Goal: Check status: Check status

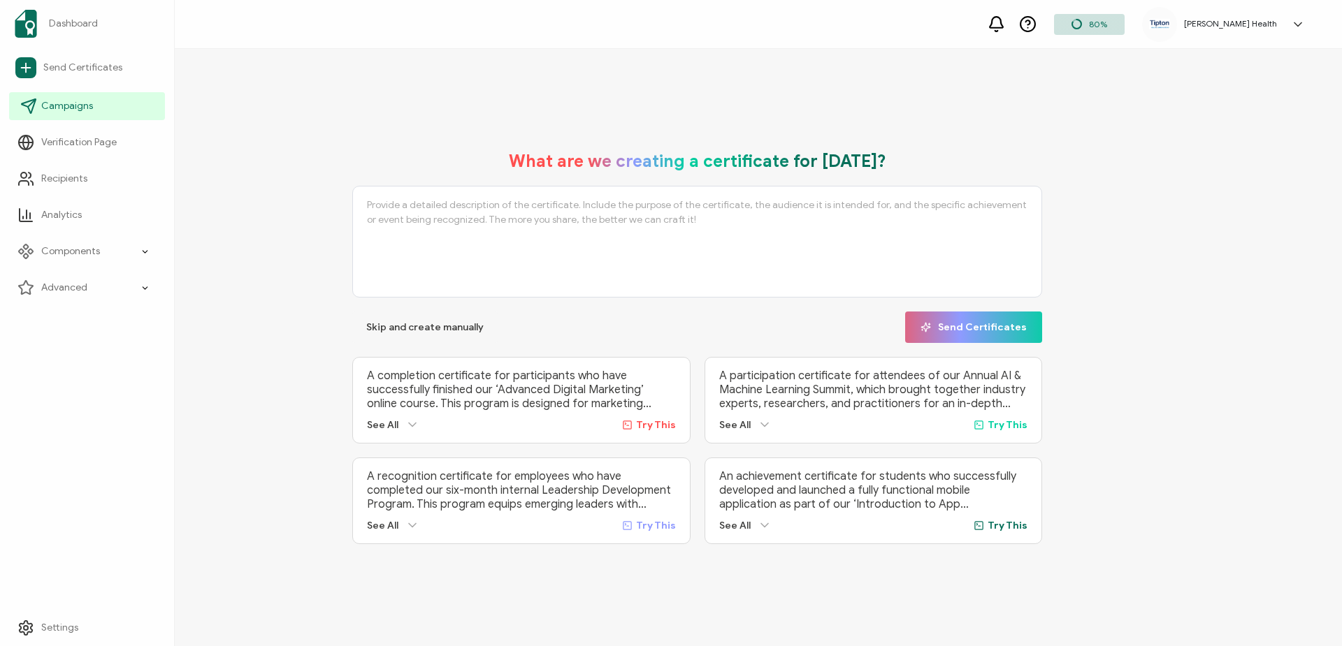
click at [70, 105] on span "Campaigns" at bounding box center [67, 106] width 52 height 14
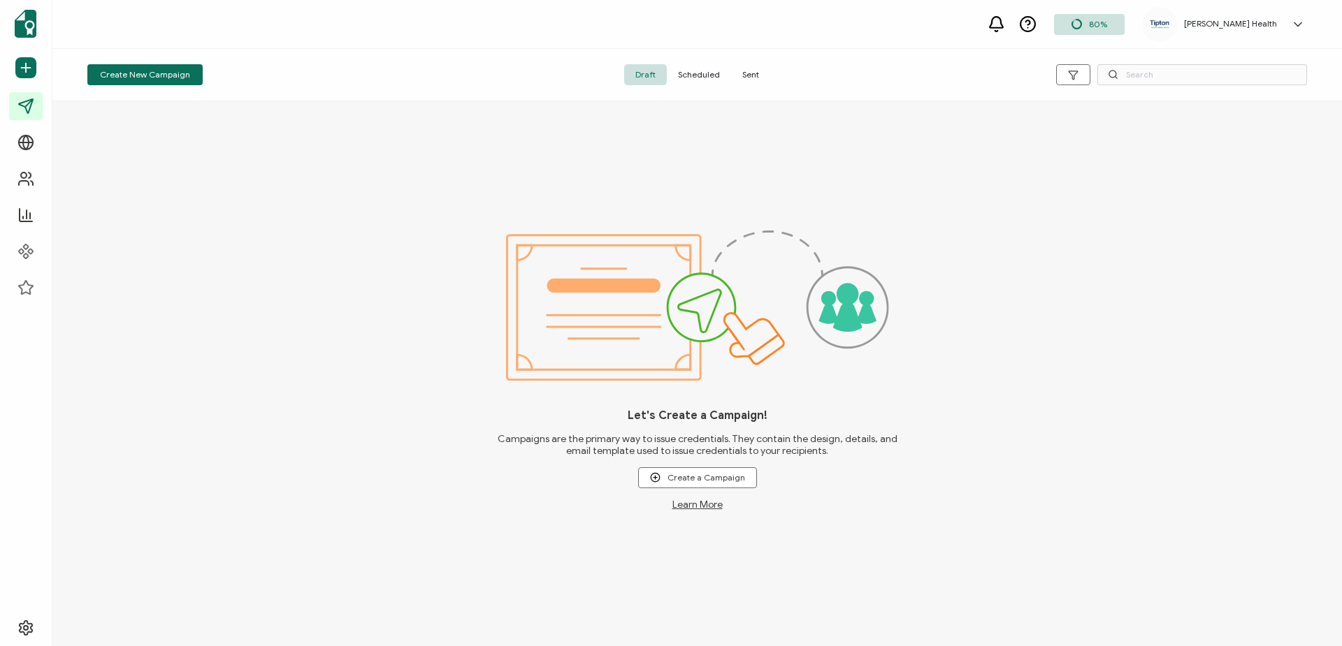
click at [753, 75] on span "Sent" at bounding box center [750, 74] width 39 height 21
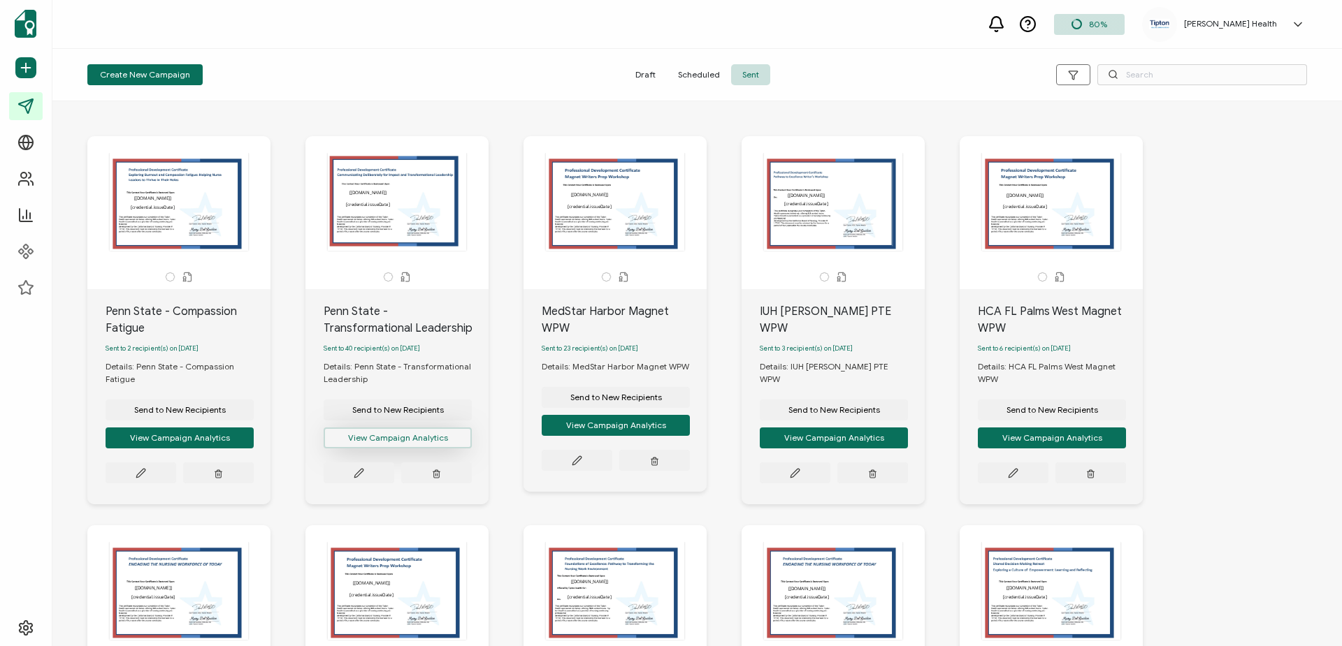
click at [254, 445] on button "View Campaign Analytics" at bounding box center [180, 438] width 148 height 21
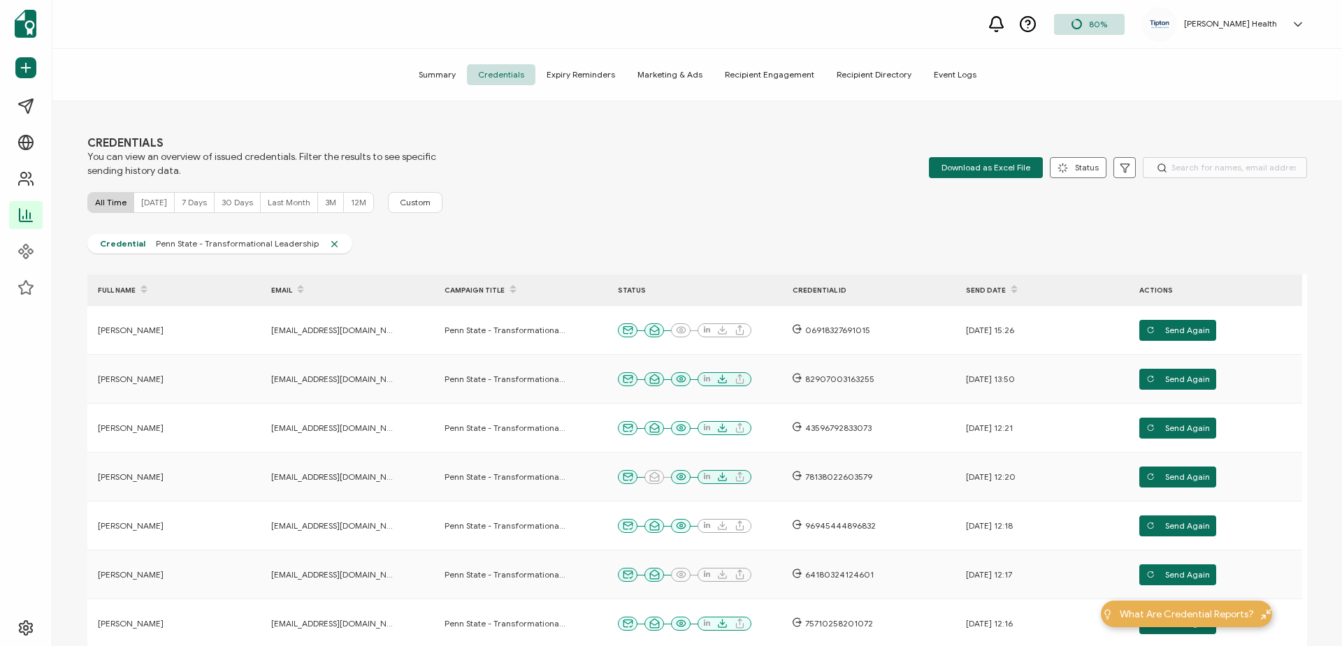
click at [454, 78] on span "Summary" at bounding box center [436, 74] width 59 height 21
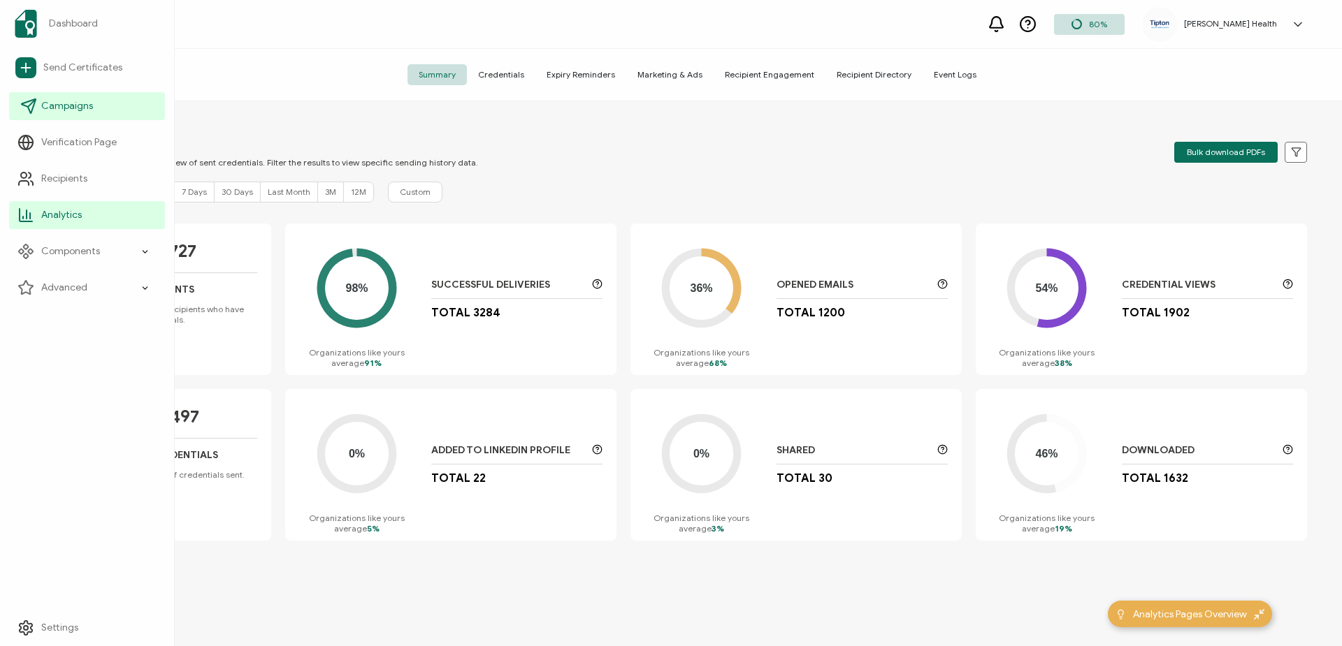
click at [66, 102] on span "Campaigns" at bounding box center [67, 106] width 52 height 14
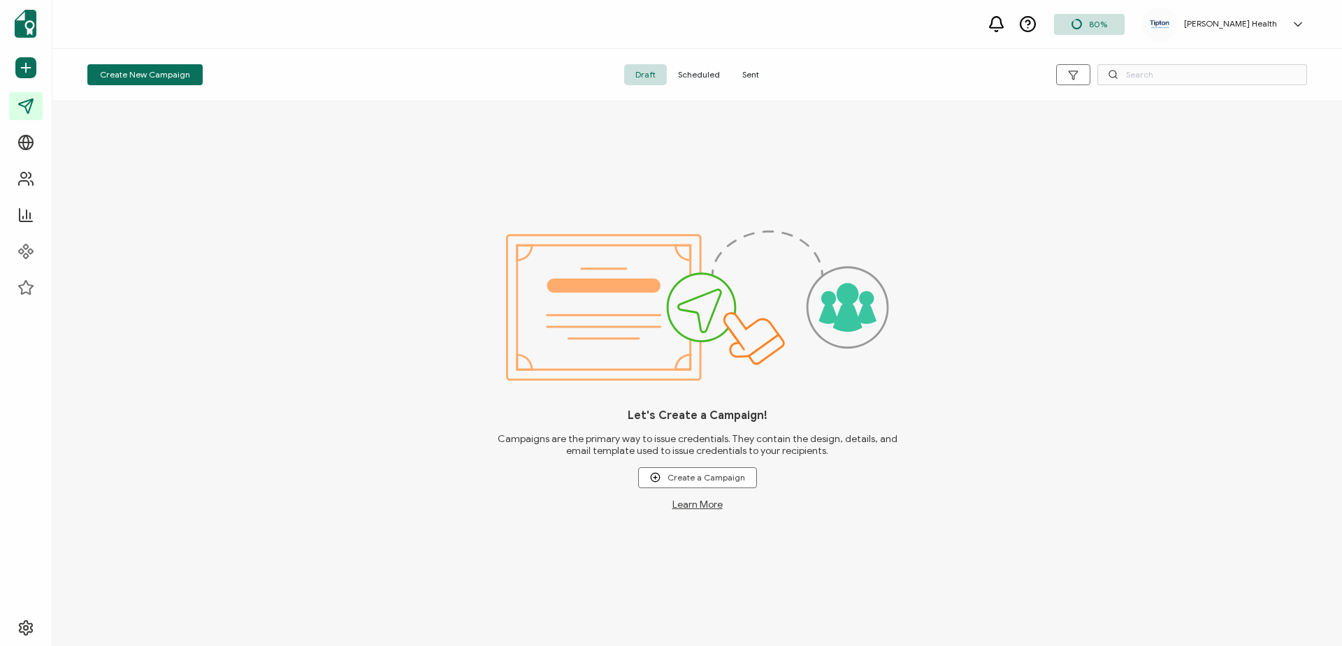
click at [758, 73] on span "Sent" at bounding box center [750, 74] width 39 height 21
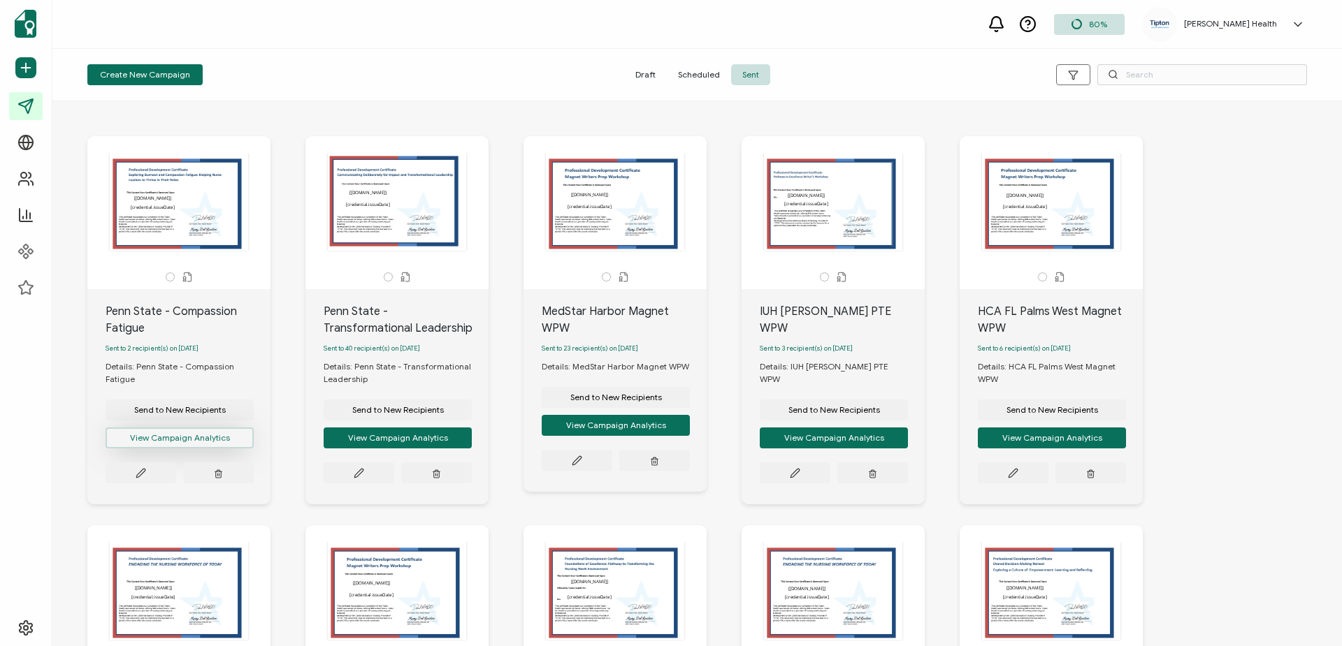
click at [216, 442] on button "View Campaign Analytics" at bounding box center [180, 438] width 148 height 21
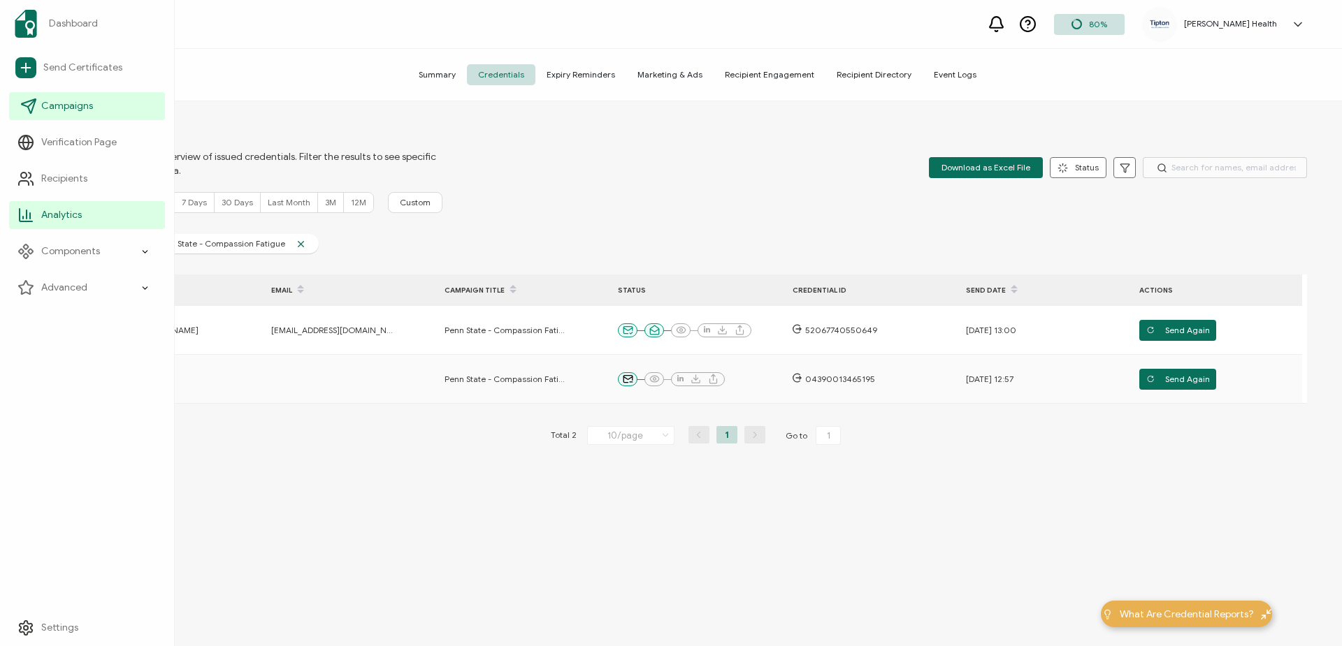
click at [71, 100] on span "Campaigns" at bounding box center [67, 106] width 52 height 14
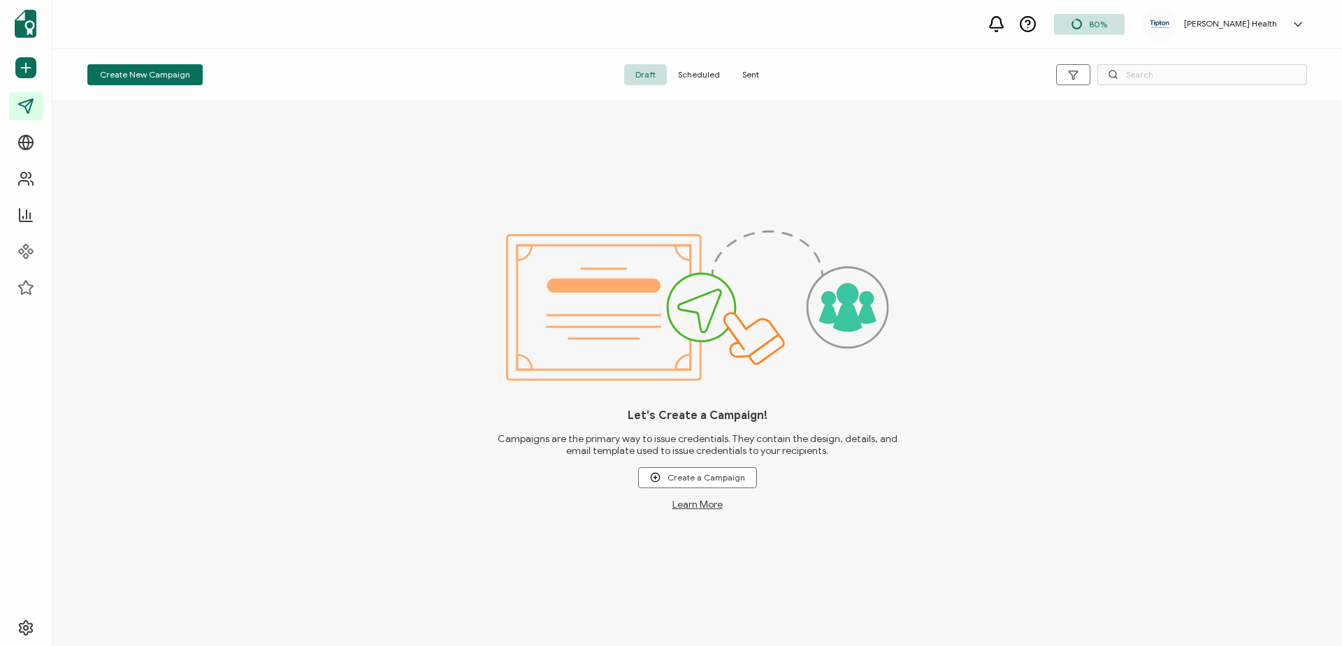
click at [758, 68] on span "Sent" at bounding box center [750, 74] width 39 height 21
click at [755, 80] on span "Sent" at bounding box center [750, 74] width 39 height 21
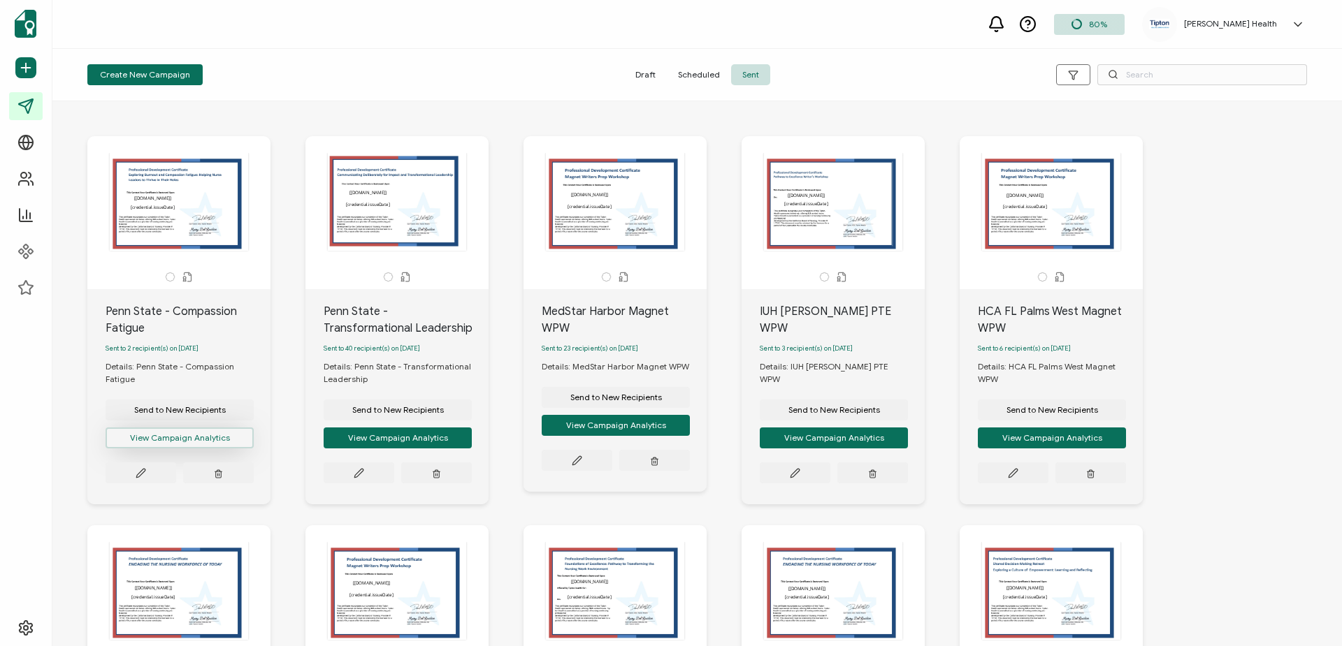
click at [198, 440] on button "View Campaign Analytics" at bounding box center [180, 438] width 148 height 21
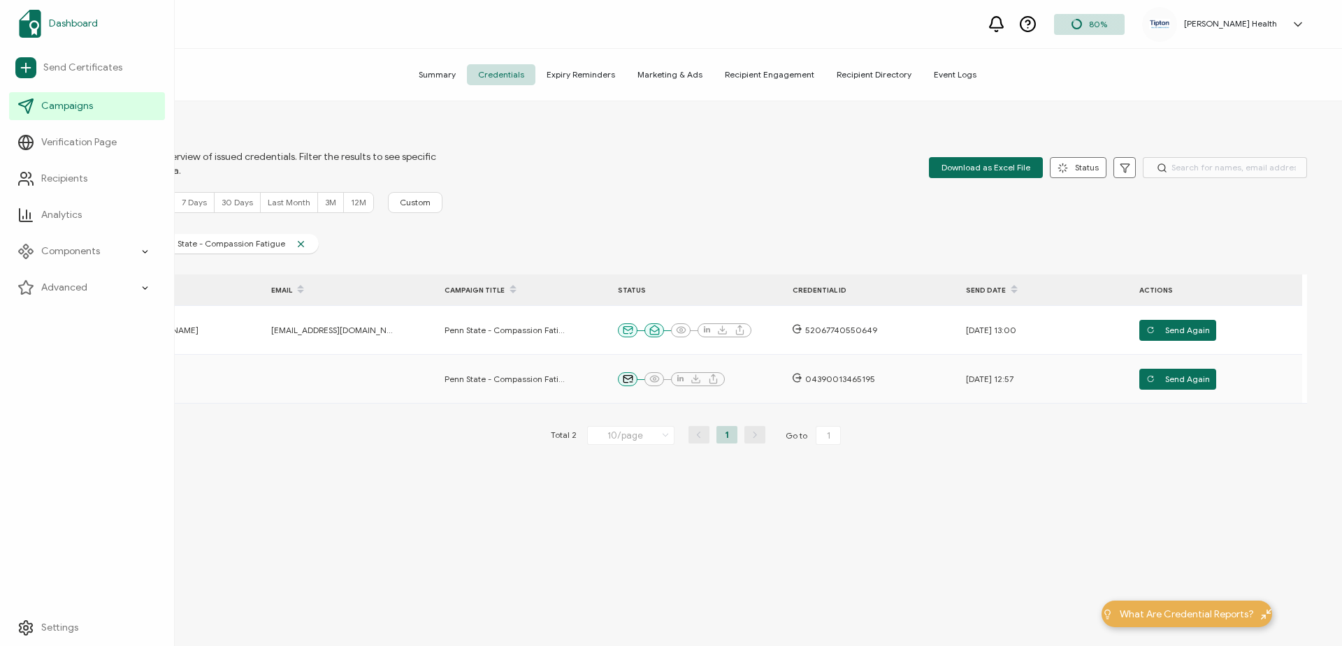
click at [81, 20] on span "Dashboard" at bounding box center [73, 24] width 49 height 14
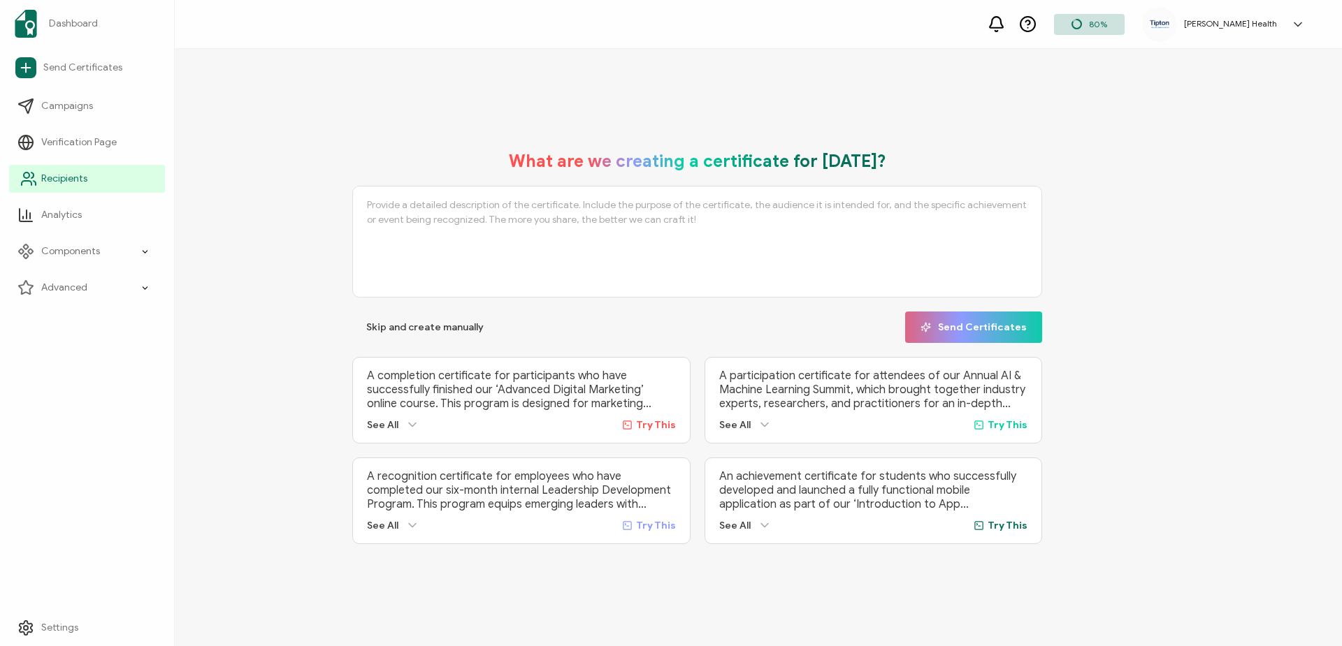
click at [85, 177] on span "Recipients" at bounding box center [64, 179] width 46 height 14
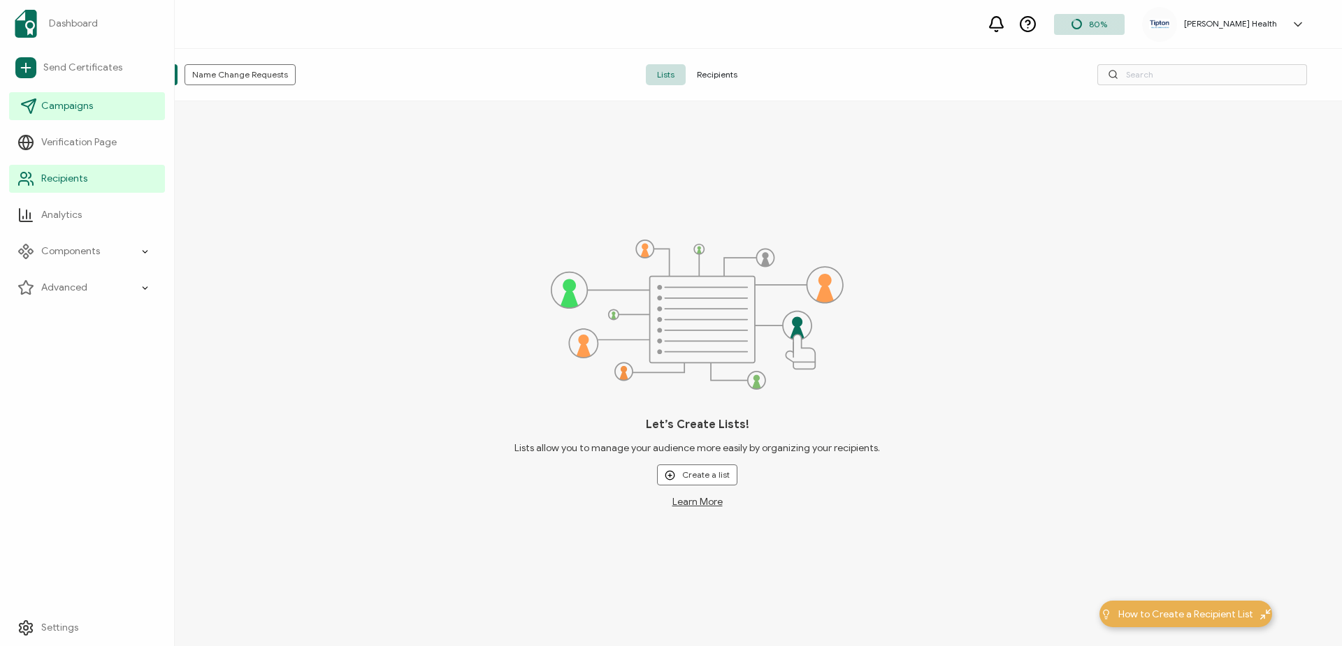
click at [84, 104] on span "Campaigns" at bounding box center [67, 106] width 52 height 14
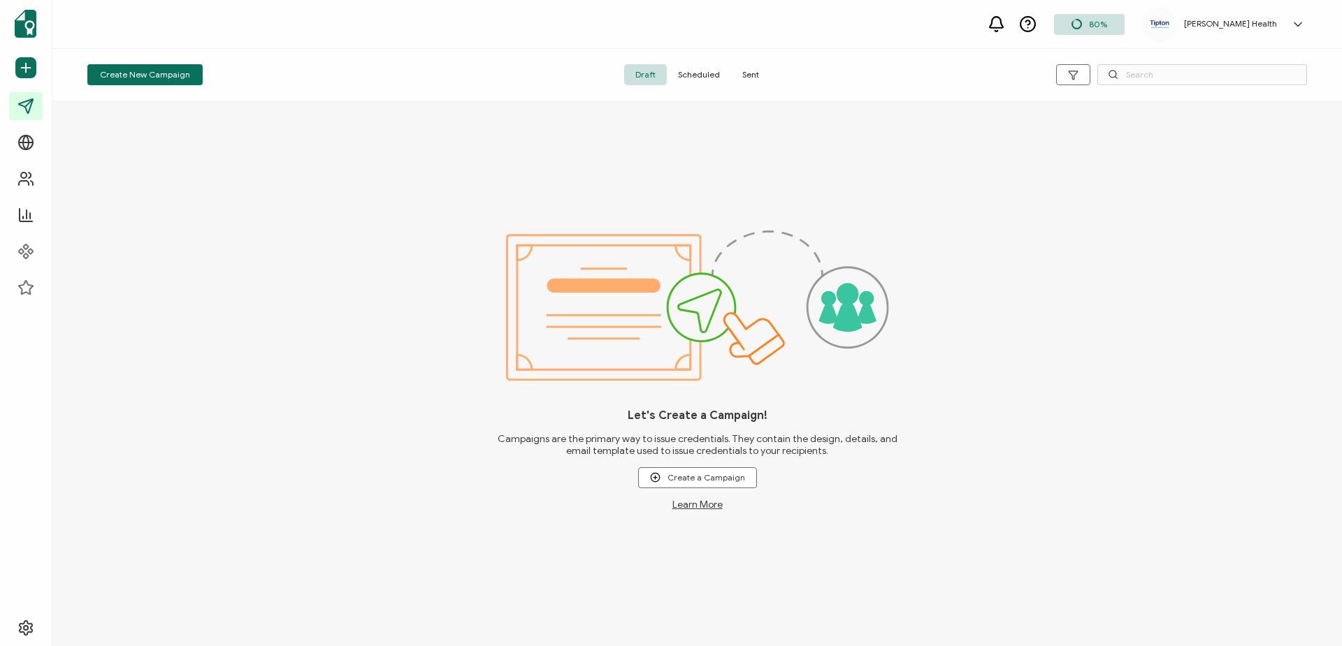
click at [755, 74] on span "Sent" at bounding box center [750, 74] width 39 height 21
